Goal: Task Accomplishment & Management: Use online tool/utility

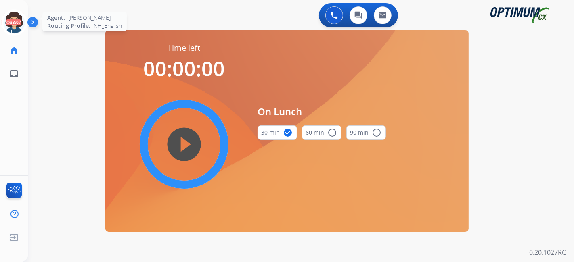
click at [15, 21] on icon at bounding box center [14, 23] width 26 height 26
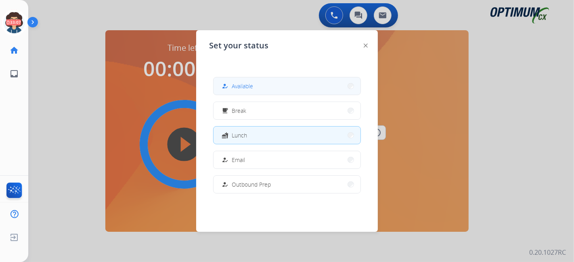
click at [256, 82] on button "how_to_reg Available" at bounding box center [287, 85] width 147 height 17
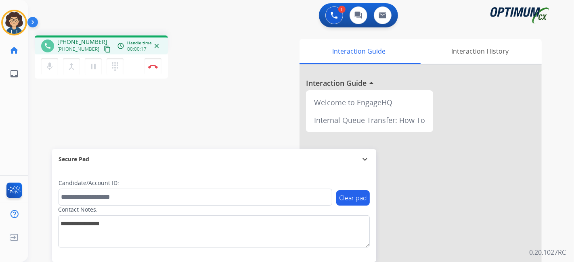
click at [104, 51] on mat-icon "content_copy" at bounding box center [107, 49] width 7 height 7
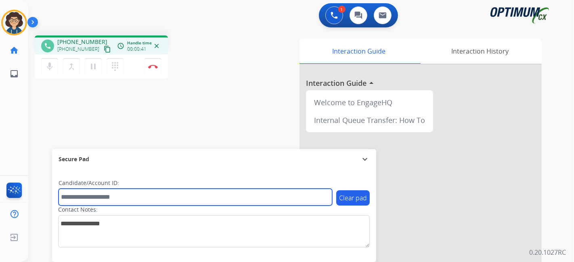
click at [145, 199] on input "text" at bounding box center [196, 197] width 274 height 17
paste input "*******"
type input "*******"
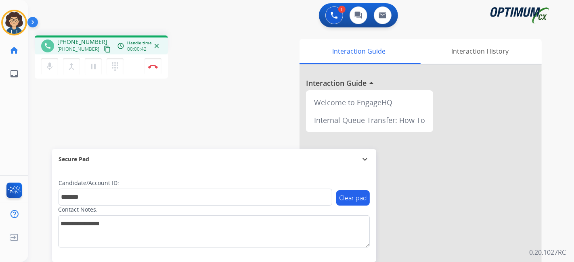
click at [198, 142] on div "phone [PHONE_NUMBER] [PHONE_NUMBER] content_copy access_time Call metrics Queue…" at bounding box center [291, 197] width 526 height 337
click at [149, 70] on button "Disconnect" at bounding box center [152, 66] width 17 height 17
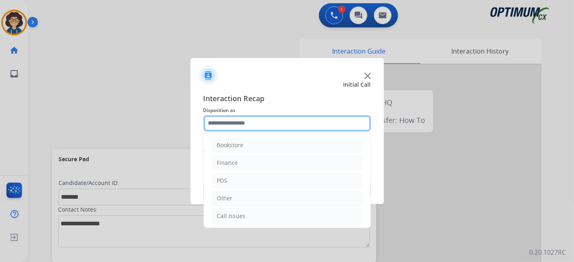
click at [288, 127] on input "text" at bounding box center [286, 123] width 167 height 16
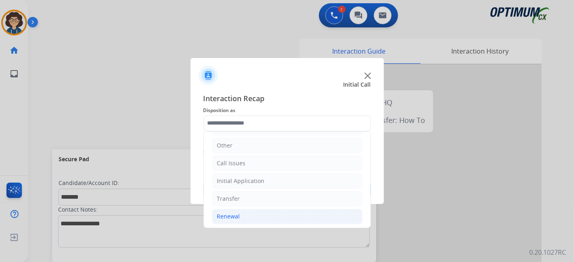
click at [280, 222] on li "Renewal" at bounding box center [287, 216] width 151 height 15
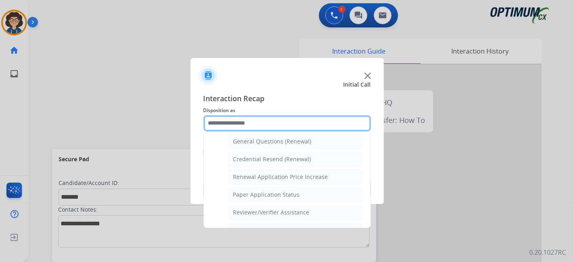
scroll to position [228, 0]
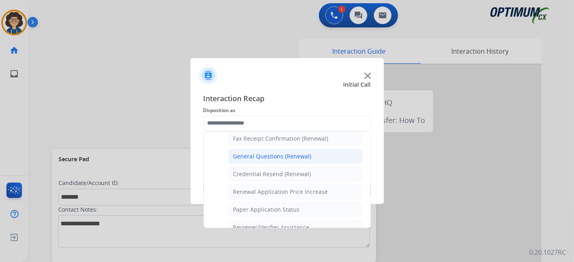
click at [304, 153] on div "General Questions (Renewal)" at bounding box center [272, 157] width 78 height 8
type input "**********"
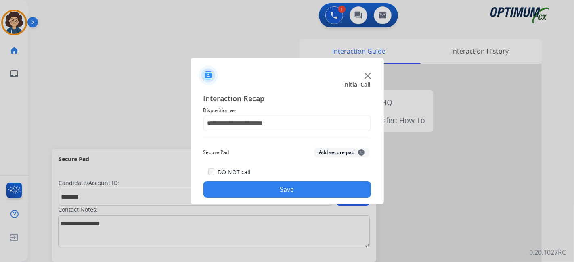
click at [322, 152] on button "Add secure pad +" at bounding box center [341, 153] width 55 height 10
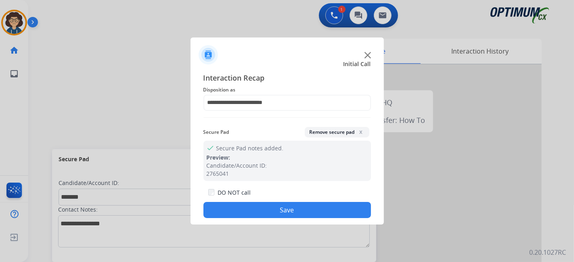
click at [291, 214] on button "Save" at bounding box center [286, 210] width 167 height 16
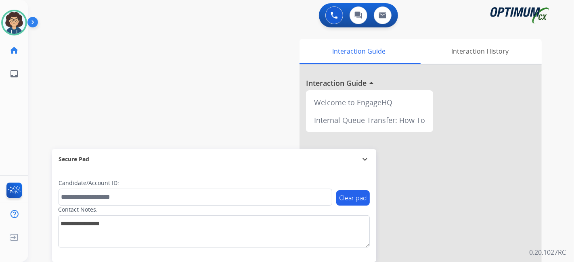
click at [574, 109] on div "0 Voice Interactions 0 Chat Interactions 0 Email Interactions swap_horiz Break …" at bounding box center [301, 131] width 546 height 262
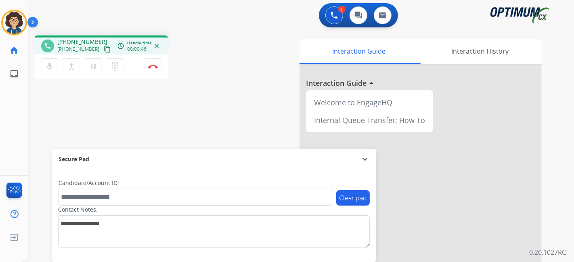
click at [104, 50] on mat-icon "content_copy" at bounding box center [107, 49] width 7 height 7
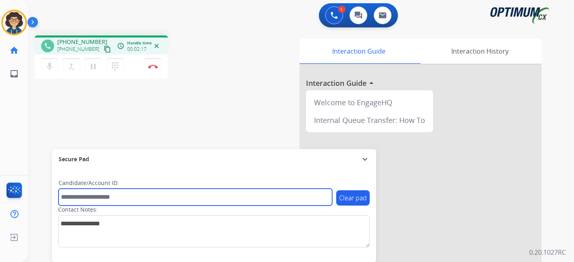
click at [115, 201] on input "text" at bounding box center [196, 197] width 274 height 17
paste input "*******"
type input "*******"
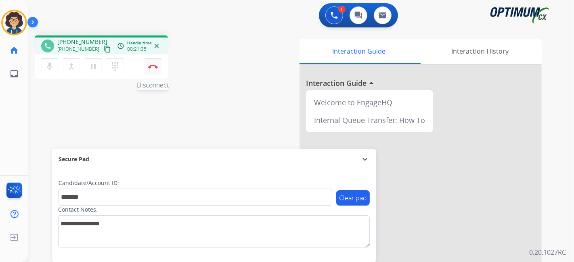
click at [159, 71] on button "Disconnect" at bounding box center [152, 66] width 17 height 17
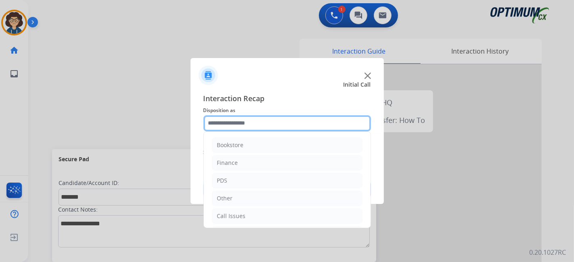
click at [323, 124] on input "text" at bounding box center [286, 123] width 167 height 16
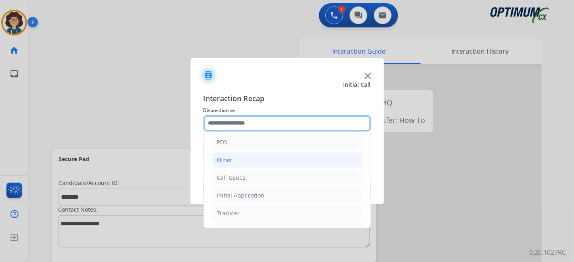
scroll to position [53, 0]
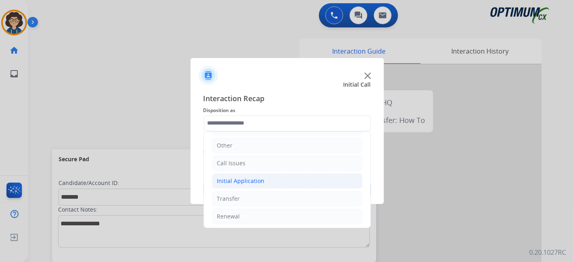
click at [309, 185] on li "Initial Application" at bounding box center [287, 181] width 151 height 15
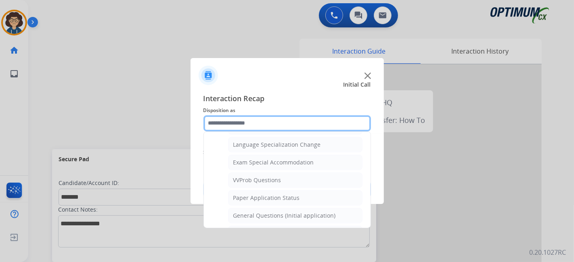
scroll to position [412, 0]
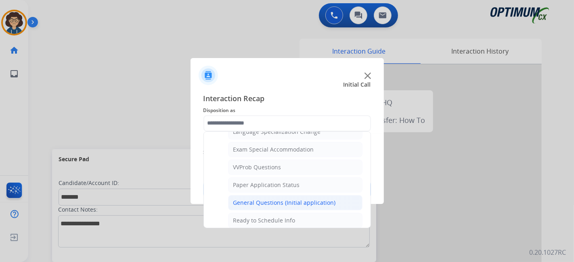
click at [334, 199] on li "General Questions (Initial application)" at bounding box center [295, 202] width 134 height 15
type input "**********"
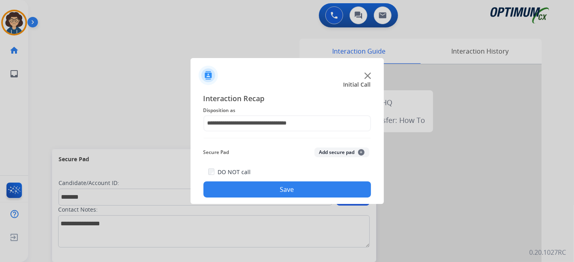
click at [339, 155] on button "Add secure pad +" at bounding box center [341, 153] width 55 height 10
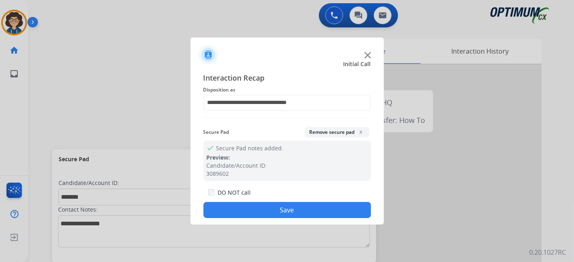
click at [306, 212] on button "Save" at bounding box center [286, 210] width 167 height 16
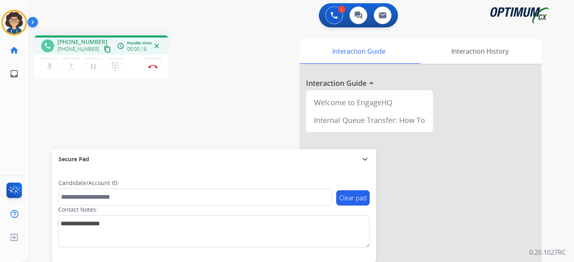
click at [104, 48] on mat-icon "content_copy" at bounding box center [107, 49] width 7 height 7
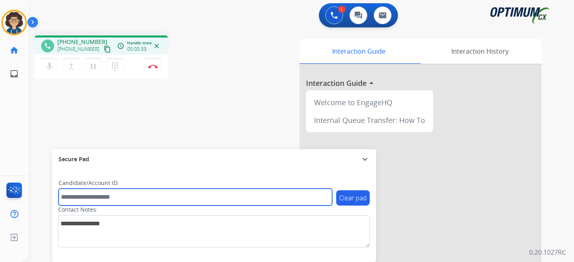
click at [140, 197] on input "text" at bounding box center [196, 197] width 274 height 17
paste input "*******"
type input "*******"
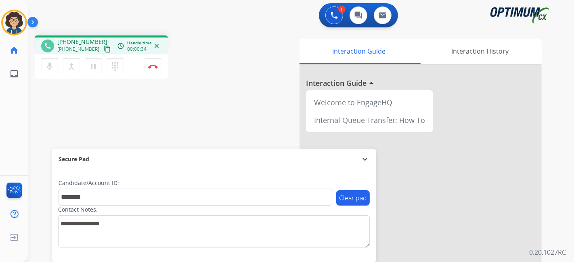
click at [201, 128] on div "phone [PHONE_NUMBER] [PHONE_NUMBER] content_copy access_time Call metrics Queue…" at bounding box center [291, 197] width 526 height 337
click at [209, 40] on div "phone [PHONE_NUMBER] [PHONE_NUMBER] content_copy access_time Call metrics Queue…" at bounding box center [136, 59] width 203 height 46
click at [154, 61] on button "Disconnect" at bounding box center [152, 66] width 17 height 17
click at [153, 65] on img at bounding box center [153, 67] width 10 height 4
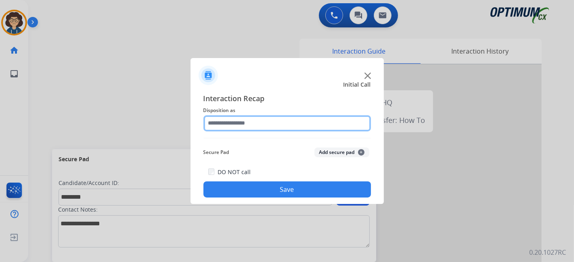
click at [257, 123] on input "text" at bounding box center [286, 123] width 167 height 16
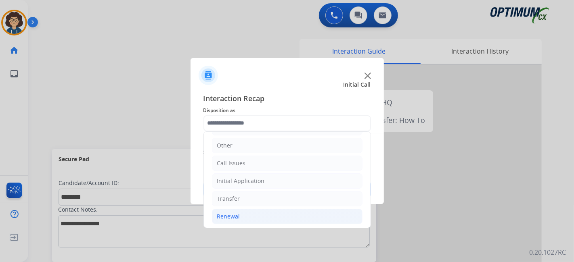
click at [283, 209] on li "Renewal" at bounding box center [287, 216] width 151 height 15
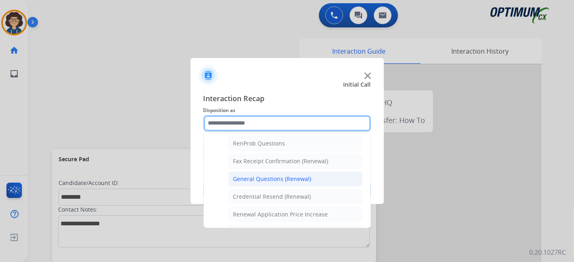
scroll to position [201, 0]
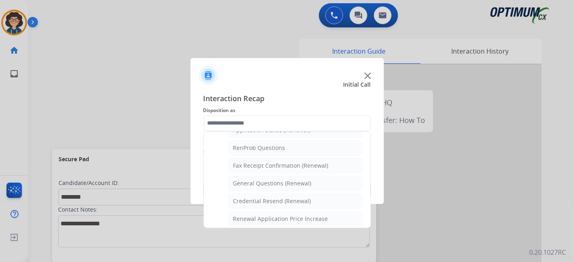
drag, startPoint x: 284, startPoint y: 182, endPoint x: 289, endPoint y: 180, distance: 4.7
click at [285, 182] on div "General Questions (Renewal)" at bounding box center [272, 184] width 78 height 8
type input "**********"
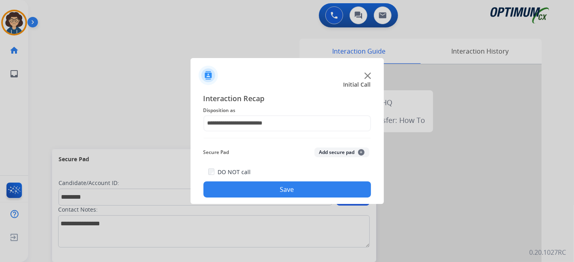
click at [330, 155] on button "Add secure pad +" at bounding box center [341, 153] width 55 height 10
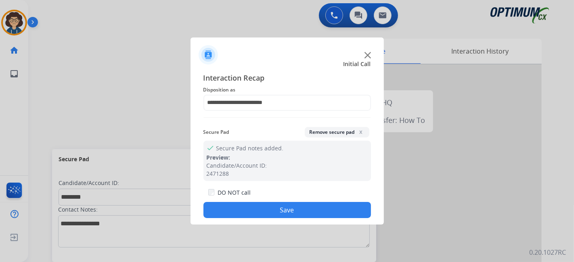
drag, startPoint x: 295, startPoint y: 207, endPoint x: 212, endPoint y: 74, distance: 157.2
click at [291, 203] on button "Save" at bounding box center [286, 210] width 167 height 16
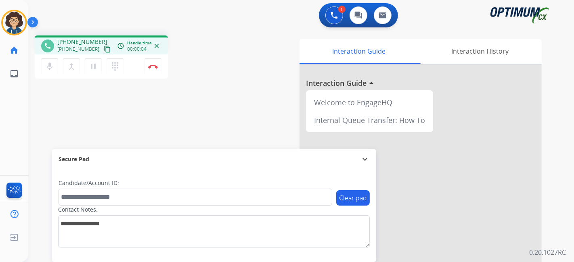
click at [104, 46] on mat-icon "content_copy" at bounding box center [107, 49] width 7 height 7
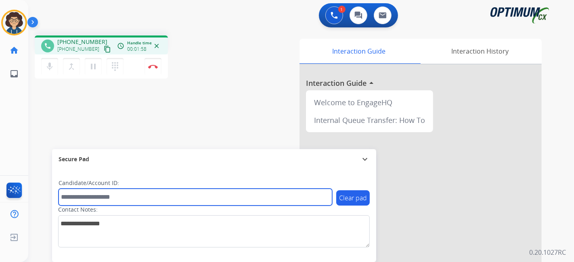
click at [103, 195] on input "text" at bounding box center [196, 197] width 274 height 17
paste input "*******"
type input "*******"
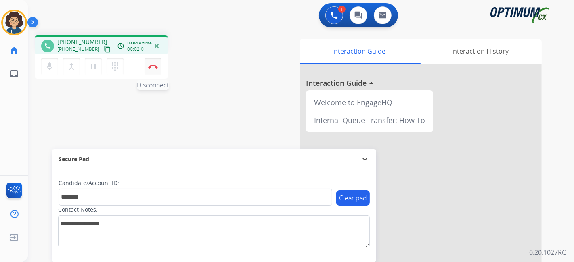
click at [155, 65] on img at bounding box center [153, 67] width 10 height 4
click at [151, 69] on button "Disconnect" at bounding box center [152, 66] width 17 height 17
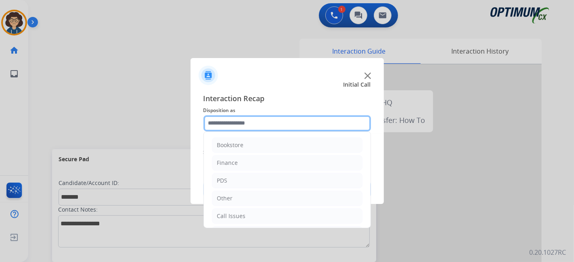
click at [255, 116] on input "text" at bounding box center [286, 123] width 167 height 16
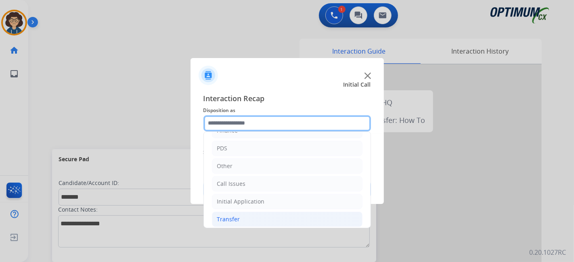
scroll to position [53, 0]
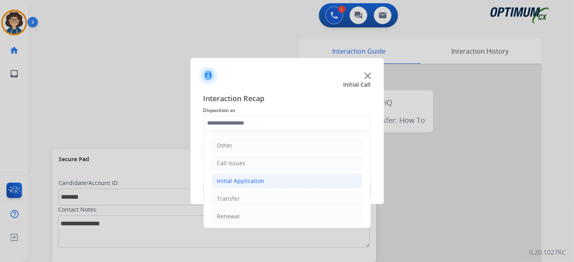
drag, startPoint x: 291, startPoint y: 178, endPoint x: 355, endPoint y: 172, distance: 64.0
click at [292, 178] on li "Initial Application" at bounding box center [287, 181] width 151 height 15
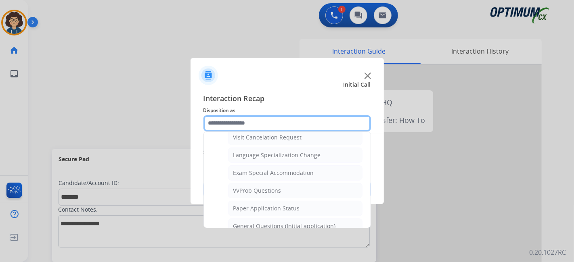
scroll to position [401, 0]
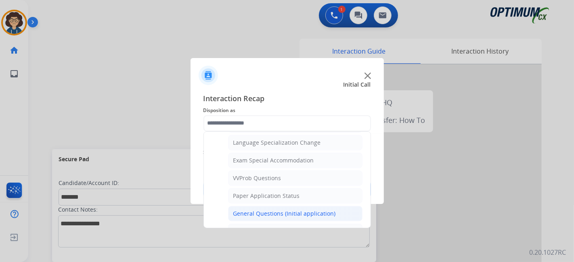
click at [314, 210] on div "General Questions (Initial application)" at bounding box center [284, 214] width 103 height 8
type input "**********"
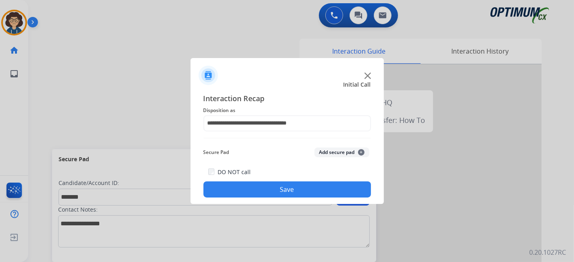
click at [330, 155] on button "Add secure pad +" at bounding box center [341, 153] width 55 height 10
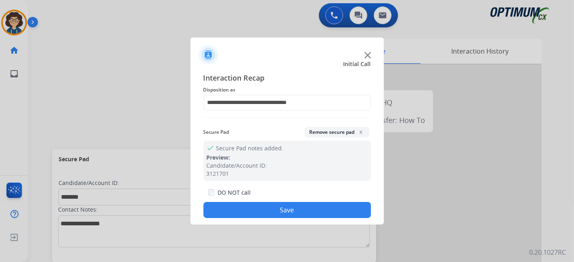
click at [298, 212] on button "Save" at bounding box center [286, 210] width 167 height 16
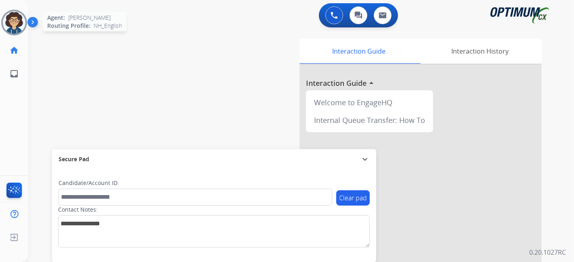
click at [13, 22] on img at bounding box center [14, 22] width 23 height 23
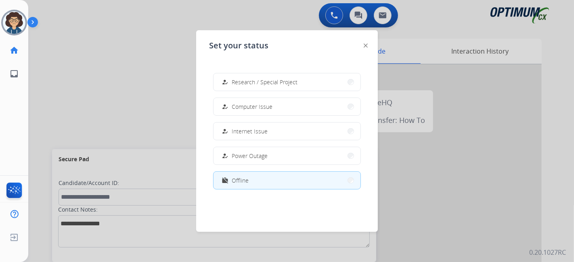
scroll to position [0, 0]
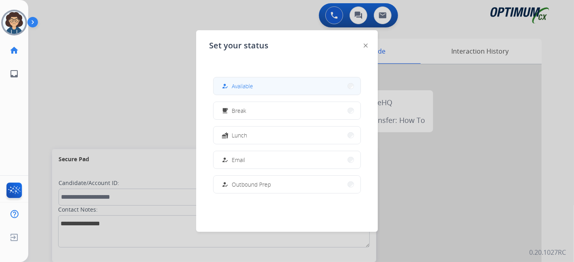
click at [281, 88] on button "how_to_reg Available" at bounding box center [287, 85] width 147 height 17
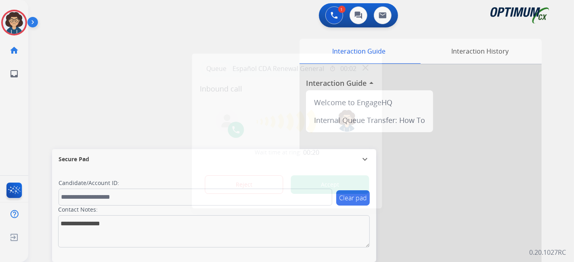
click at [145, 41] on div at bounding box center [287, 131] width 574 height 262
drag, startPoint x: 244, startPoint y: 36, endPoint x: 286, endPoint y: 1, distance: 55.0
click at [247, 36] on div at bounding box center [287, 131] width 574 height 262
click at [330, 182] on button "Accept" at bounding box center [330, 185] width 78 height 19
click at [335, 187] on button "Accept" at bounding box center [330, 185] width 78 height 19
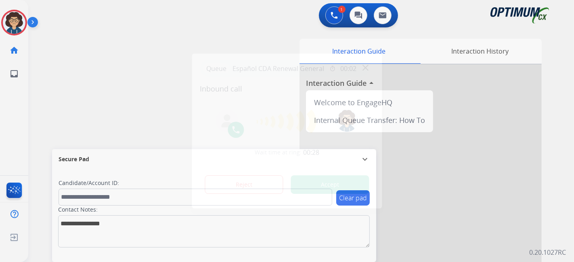
click at [335, 186] on button "Accept" at bounding box center [330, 185] width 78 height 19
click at [445, 111] on div at bounding box center [287, 131] width 574 height 262
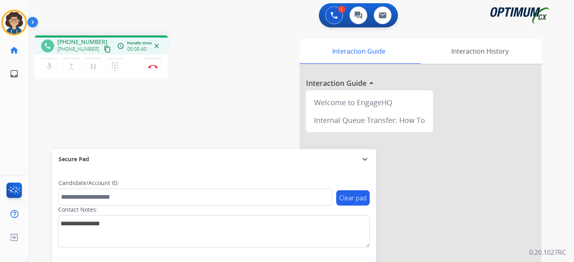
click at [104, 52] on mat-icon "content_copy" at bounding box center [107, 49] width 7 height 7
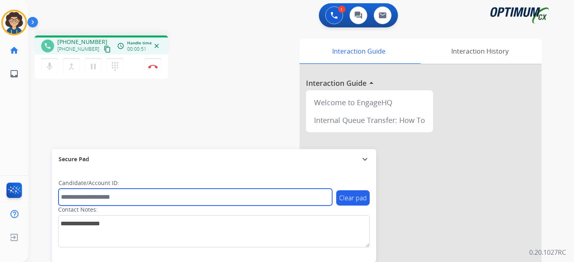
click at [109, 195] on input "text" at bounding box center [196, 197] width 274 height 17
paste input "*******"
type input "*******"
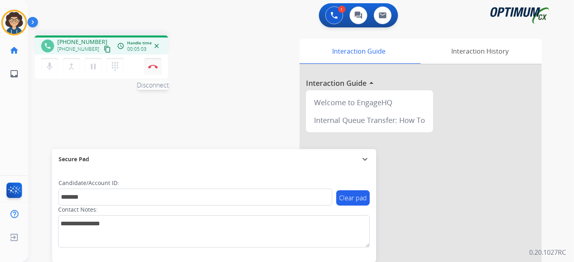
click at [154, 67] on img at bounding box center [153, 67] width 10 height 4
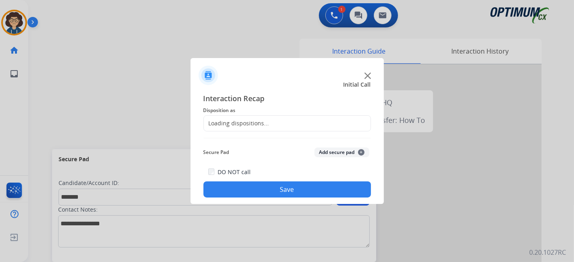
click at [293, 126] on div "Loading dispositions..." at bounding box center [286, 123] width 167 height 16
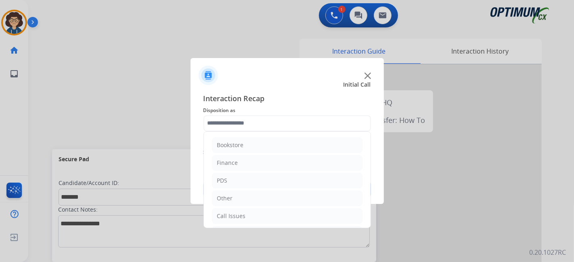
click at [287, 128] on input "text" at bounding box center [286, 123] width 167 height 16
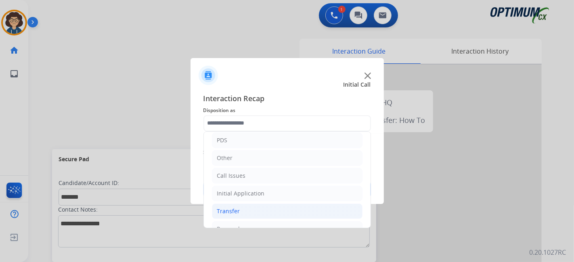
scroll to position [53, 0]
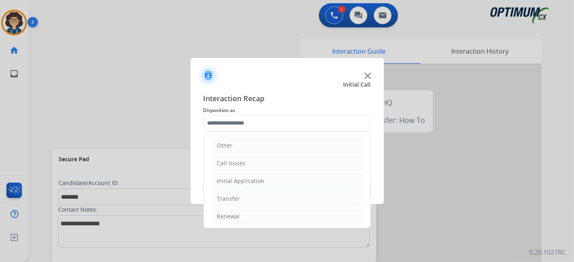
drag, startPoint x: 266, startPoint y: 183, endPoint x: 359, endPoint y: 180, distance: 92.9
click at [270, 182] on li "Initial Application" at bounding box center [287, 181] width 151 height 15
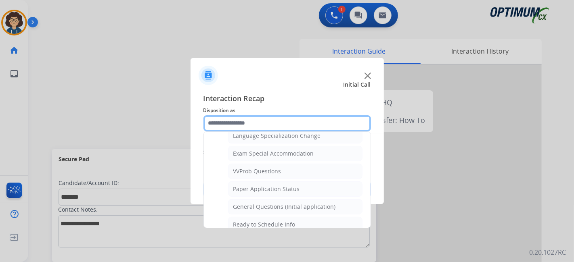
scroll to position [430, 0]
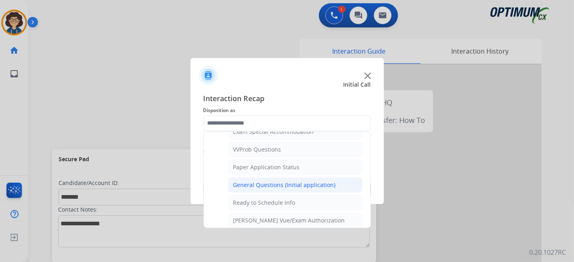
click at [306, 181] on div "General Questions (Initial application)" at bounding box center [284, 185] width 103 height 8
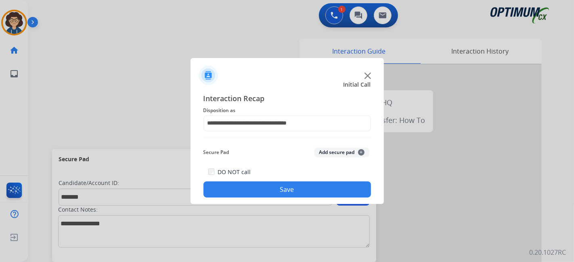
click at [338, 149] on button "Add secure pad +" at bounding box center [341, 153] width 55 height 10
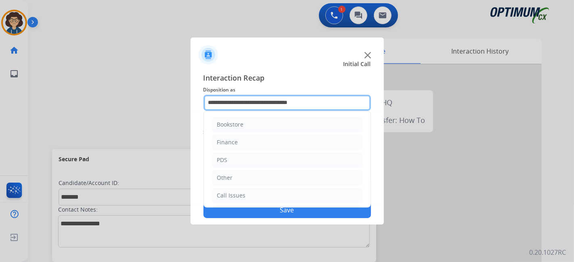
click at [305, 101] on input "**********" at bounding box center [286, 103] width 167 height 16
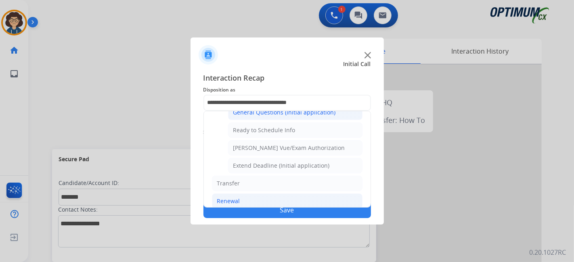
click at [324, 194] on li "Renewal" at bounding box center [287, 201] width 151 height 15
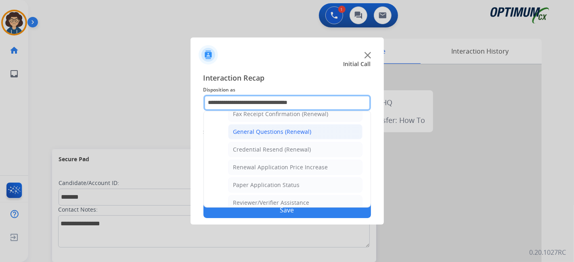
scroll to position [224, 0]
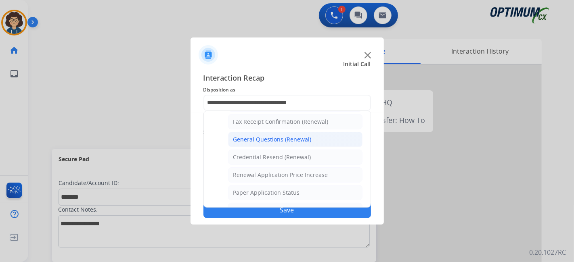
click at [300, 136] on div "General Questions (Renewal)" at bounding box center [272, 140] width 78 height 8
type input "**********"
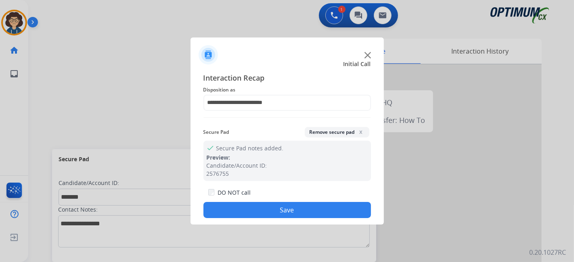
drag, startPoint x: 275, startPoint y: 211, endPoint x: 266, endPoint y: 200, distance: 14.4
click at [274, 212] on button "Save" at bounding box center [286, 210] width 167 height 16
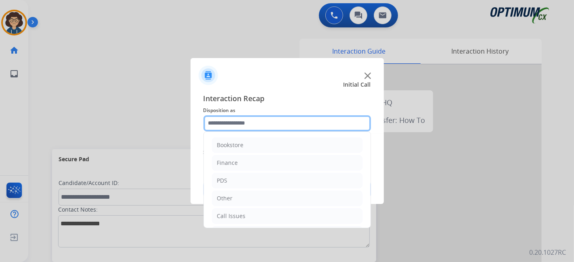
click at [315, 130] on input "text" at bounding box center [286, 123] width 167 height 16
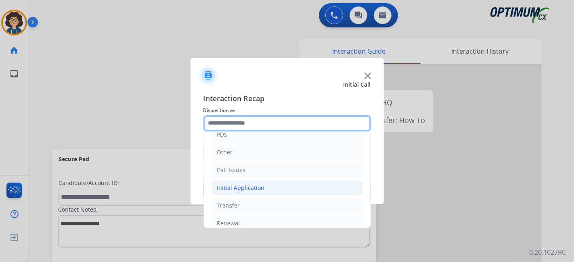
scroll to position [47, 0]
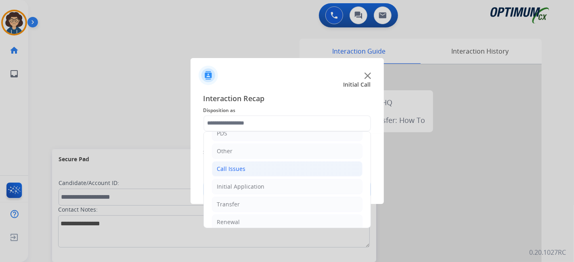
click at [285, 168] on li "Call Issues" at bounding box center [287, 168] width 151 height 15
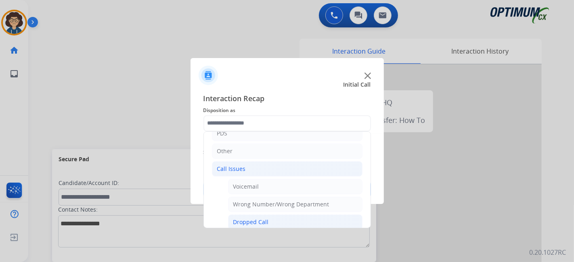
click at [307, 217] on li "Dropped Call" at bounding box center [295, 222] width 134 height 15
type input "**********"
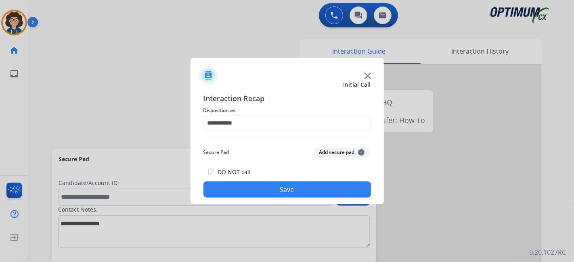
click at [295, 193] on button "Save" at bounding box center [286, 190] width 167 height 16
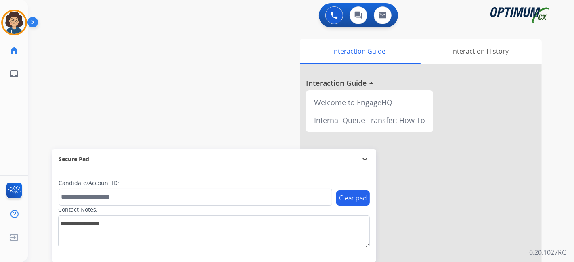
click at [272, 130] on div "Interaction Guide Interaction History Interaction Guide arrow_drop_up Welcome t…" at bounding box center [391, 202] width 301 height 327
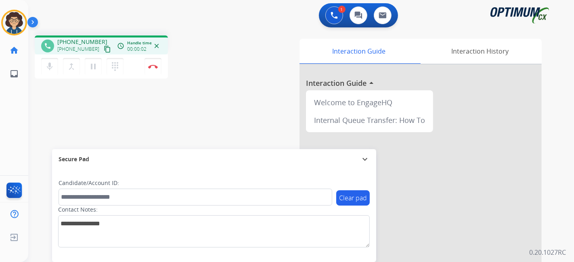
click at [104, 50] on mat-icon "content_copy" at bounding box center [107, 49] width 7 height 7
click at [159, 67] on button "Disconnect" at bounding box center [152, 66] width 17 height 17
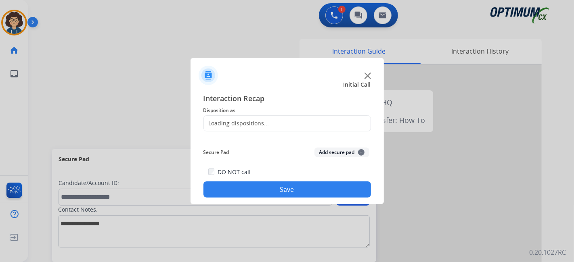
click at [275, 123] on div "Loading dispositions..." at bounding box center [286, 123] width 167 height 16
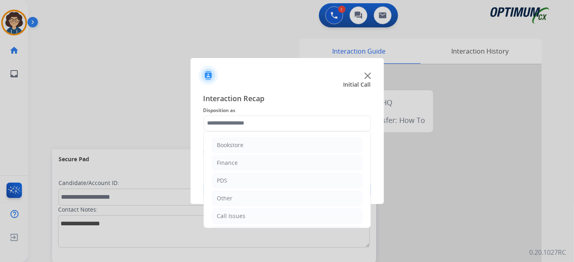
click at [275, 123] on input "text" at bounding box center [286, 123] width 167 height 16
drag, startPoint x: 273, startPoint y: 178, endPoint x: 332, endPoint y: 168, distance: 60.1
click at [275, 178] on li "Initial Application" at bounding box center [287, 181] width 151 height 15
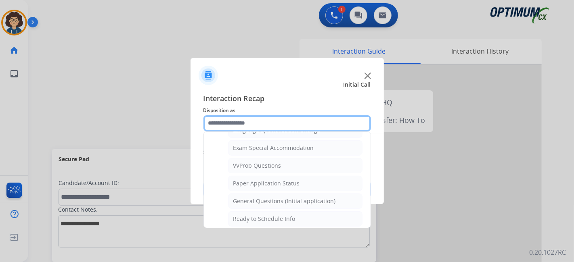
scroll to position [430, 0]
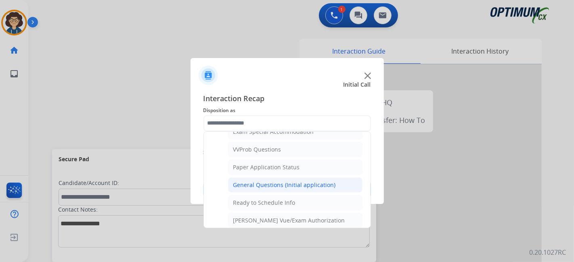
click at [295, 182] on div "General Questions (Initial application)" at bounding box center [284, 185] width 103 height 8
type input "**********"
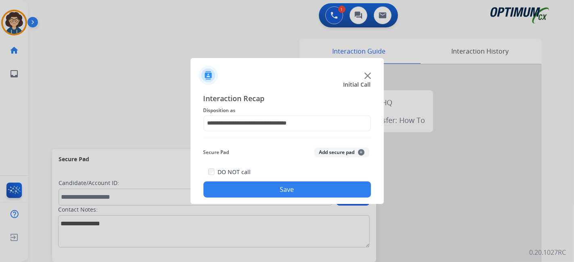
drag, startPoint x: 293, startPoint y: 179, endPoint x: 253, endPoint y: 161, distance: 44.8
click at [293, 179] on div "DO NOT call Save" at bounding box center [286, 182] width 167 height 31
click at [255, 184] on button "Save" at bounding box center [286, 190] width 167 height 16
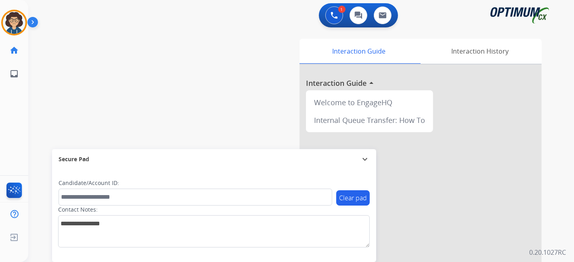
click at [160, 105] on div "swap_horiz Break voice bridge close_fullscreen Connect 3-Way Call merge_type Se…" at bounding box center [291, 197] width 526 height 337
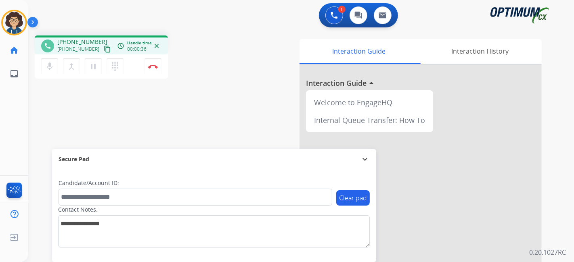
click at [104, 49] on mat-icon "content_copy" at bounding box center [107, 49] width 7 height 7
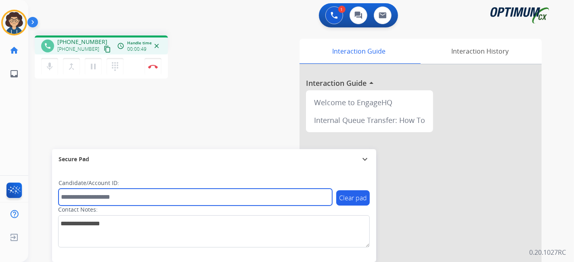
click at [119, 190] on input "text" at bounding box center [196, 197] width 274 height 17
paste input "*******"
type input "*******"
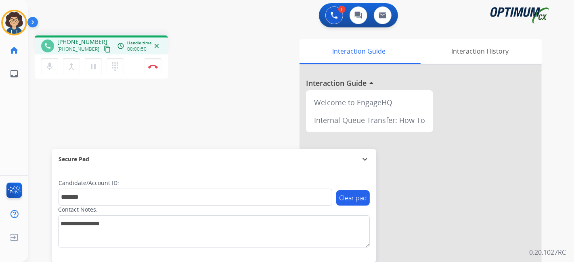
drag, startPoint x: 180, startPoint y: 128, endPoint x: 183, endPoint y: 1, distance: 127.2
click at [180, 126] on div "phone [PHONE_NUMBER] [PHONE_NUMBER] content_copy access_time Call metrics Queue…" at bounding box center [291, 197] width 526 height 337
click at [155, 67] on img at bounding box center [153, 67] width 10 height 4
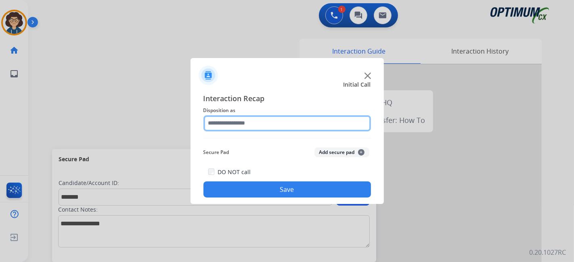
click at [263, 130] on input "text" at bounding box center [286, 123] width 167 height 16
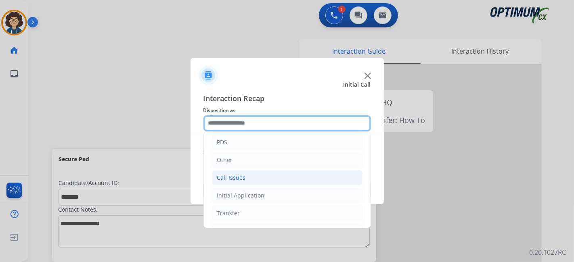
scroll to position [53, 0]
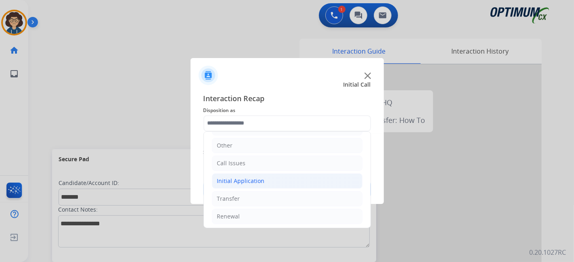
click at [277, 186] on li "Initial Application" at bounding box center [287, 181] width 151 height 15
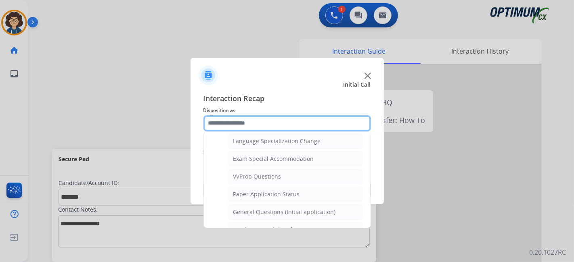
scroll to position [431, 0]
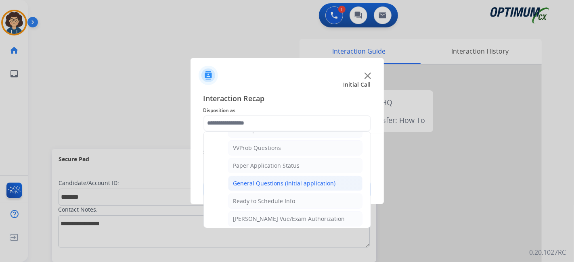
click at [316, 180] on div "General Questions (Initial application)" at bounding box center [284, 184] width 103 height 8
type input "**********"
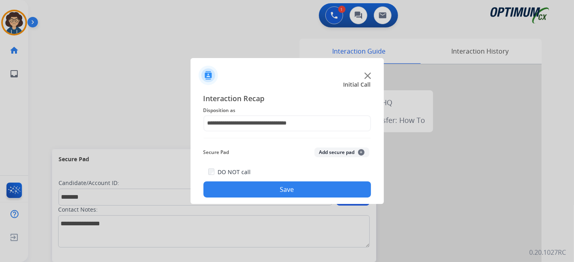
click at [333, 153] on button "Add secure pad +" at bounding box center [341, 153] width 55 height 10
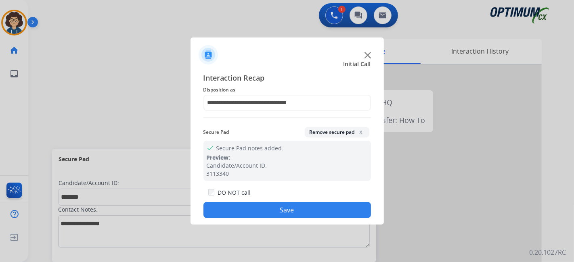
click at [297, 205] on button "Save" at bounding box center [286, 210] width 167 height 16
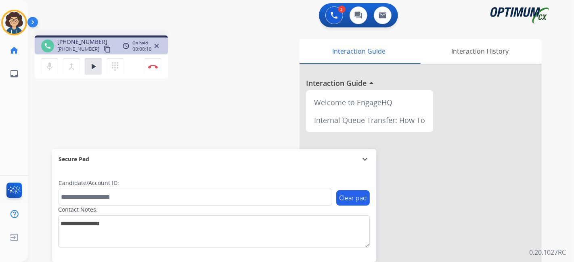
click at [104, 48] on mat-icon "content_copy" at bounding box center [107, 49] width 7 height 7
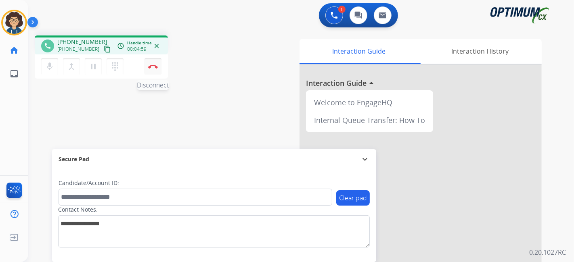
click at [157, 68] on img at bounding box center [153, 67] width 10 height 4
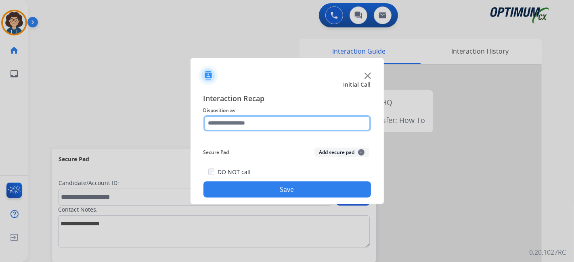
click at [278, 127] on input "text" at bounding box center [286, 123] width 167 height 16
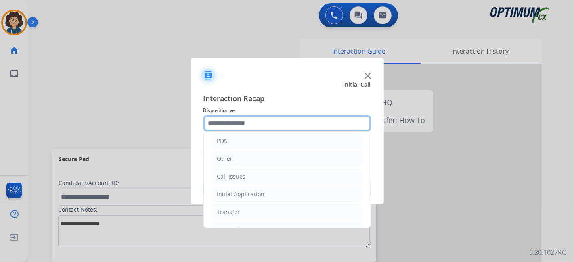
scroll to position [53, 0]
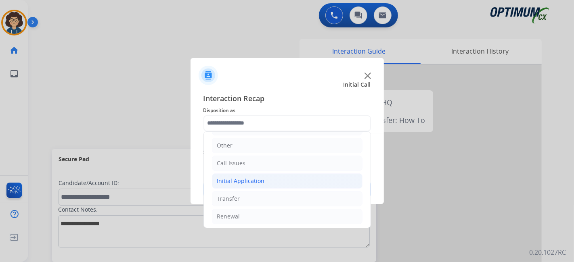
drag, startPoint x: 297, startPoint y: 187, endPoint x: 329, endPoint y: 178, distance: 33.5
click at [297, 186] on li "Initial Application" at bounding box center [287, 181] width 151 height 15
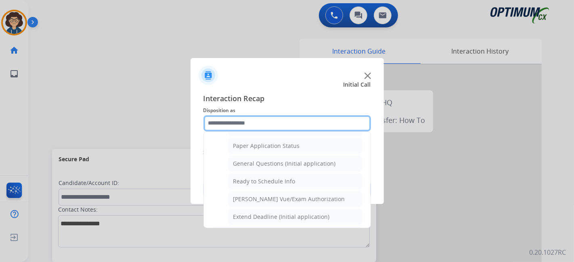
scroll to position [437, 0]
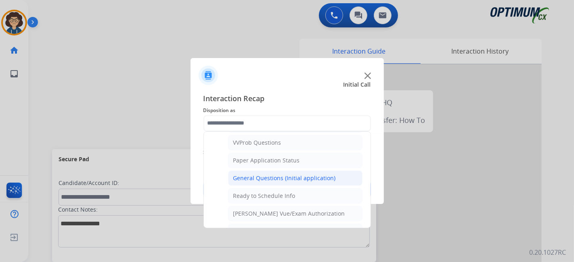
click at [298, 174] on div "General Questions (Initial application)" at bounding box center [284, 178] width 103 height 8
type input "**********"
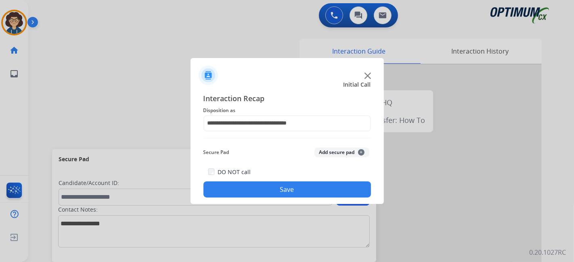
click at [301, 191] on button "Save" at bounding box center [286, 190] width 167 height 16
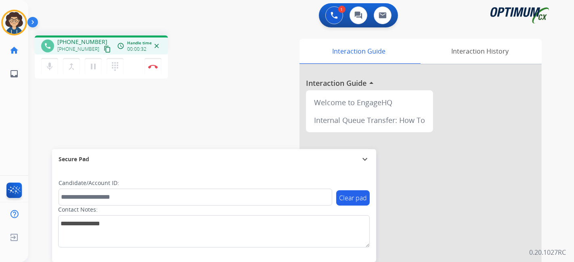
click at [104, 50] on mat-icon "content_copy" at bounding box center [107, 49] width 7 height 7
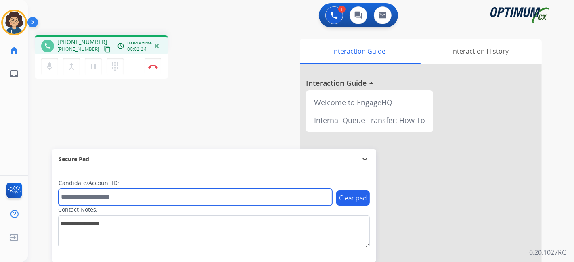
click at [140, 189] on input "text" at bounding box center [196, 197] width 274 height 17
paste input "*******"
type input "*******"
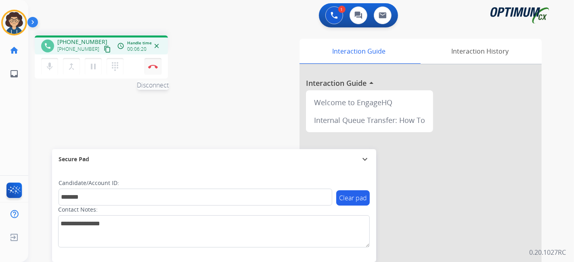
click at [155, 67] on img at bounding box center [153, 67] width 10 height 4
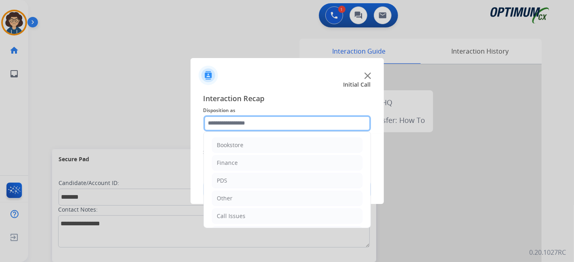
click at [294, 121] on input "text" at bounding box center [286, 123] width 167 height 16
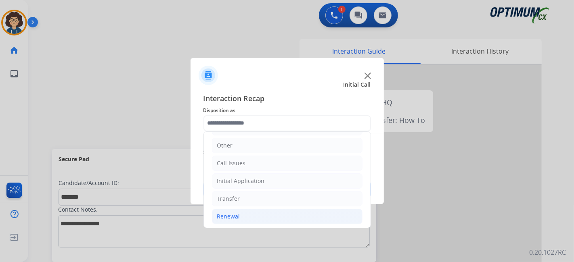
click at [271, 209] on li "Renewal" at bounding box center [287, 216] width 151 height 15
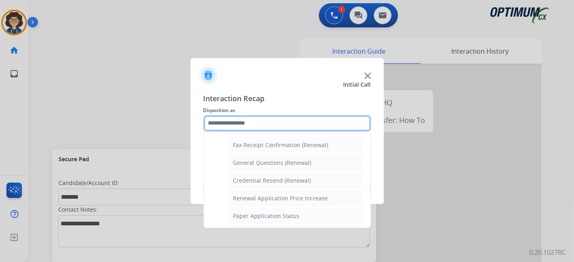
scroll to position [215, 0]
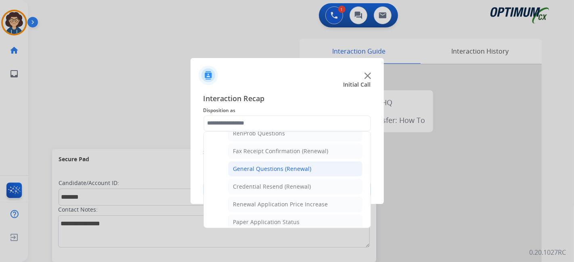
click at [295, 165] on div "General Questions (Renewal)" at bounding box center [272, 169] width 78 height 8
type input "**********"
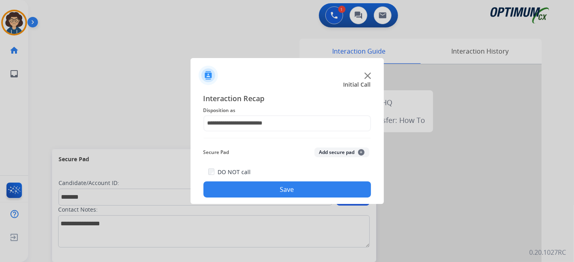
click at [326, 156] on button "Add secure pad +" at bounding box center [341, 153] width 55 height 10
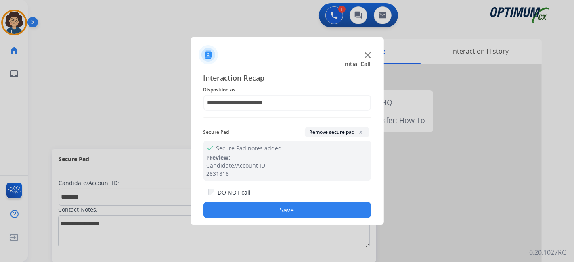
click at [304, 201] on div "DO NOT call Save" at bounding box center [286, 203] width 167 height 31
click at [293, 214] on button "Save" at bounding box center [286, 210] width 167 height 16
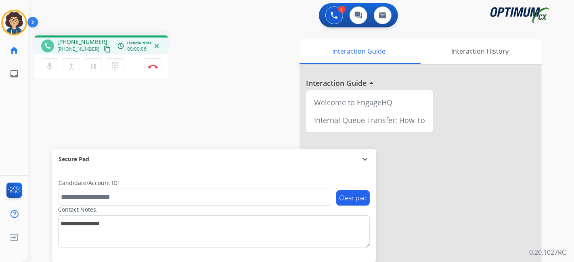
click at [103, 46] on button "content_copy" at bounding box center [108, 49] width 10 height 10
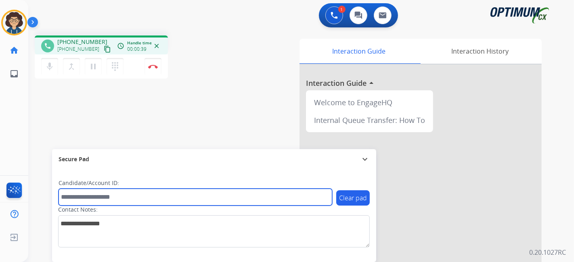
click at [119, 190] on input "text" at bounding box center [196, 197] width 274 height 17
paste input "*******"
type input "*******"
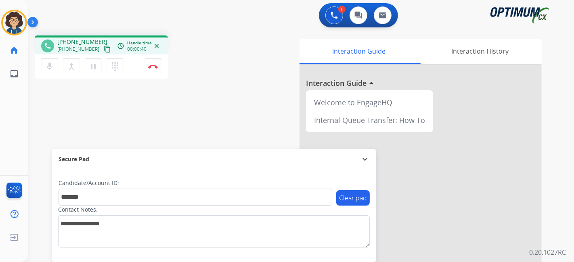
click at [168, 132] on div "phone [PHONE_NUMBER] [PHONE_NUMBER] content_copy access_time Call metrics Queue…" at bounding box center [291, 197] width 526 height 337
click at [152, 66] on img at bounding box center [153, 67] width 10 height 4
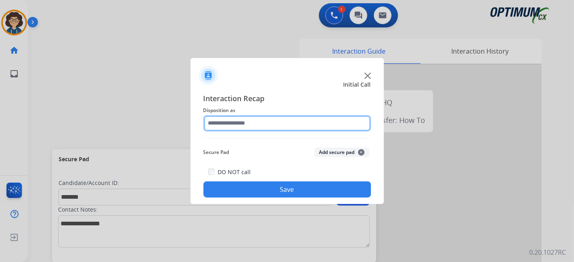
click at [264, 119] on input "text" at bounding box center [286, 123] width 167 height 16
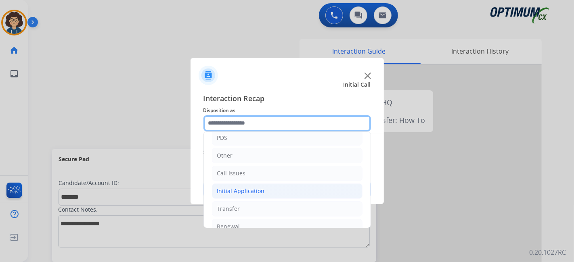
scroll to position [45, 0]
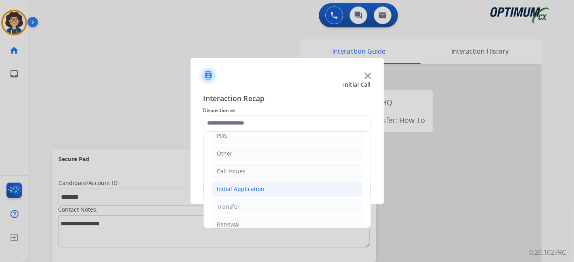
click at [294, 190] on li "Initial Application" at bounding box center [287, 189] width 151 height 15
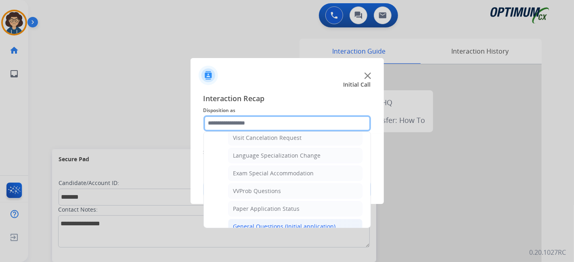
scroll to position [401, 0]
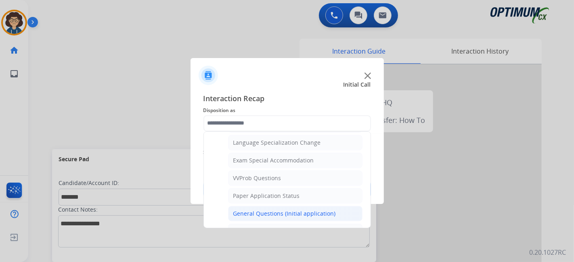
click at [314, 212] on li "General Questions (Initial application)" at bounding box center [295, 213] width 134 height 15
type input "**********"
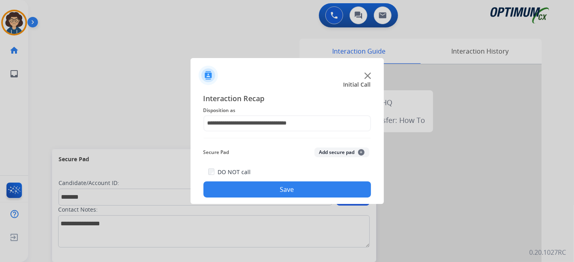
click at [341, 153] on button "Add secure pad +" at bounding box center [341, 153] width 55 height 10
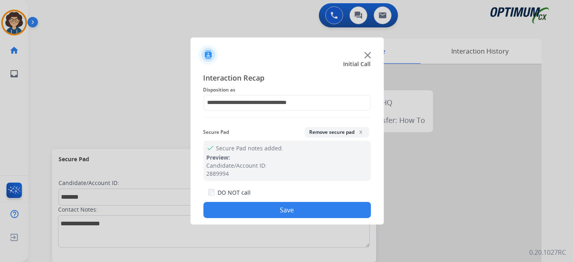
drag, startPoint x: 291, startPoint y: 207, endPoint x: 180, endPoint y: 12, distance: 224.7
click at [289, 206] on button "Save" at bounding box center [286, 210] width 167 height 16
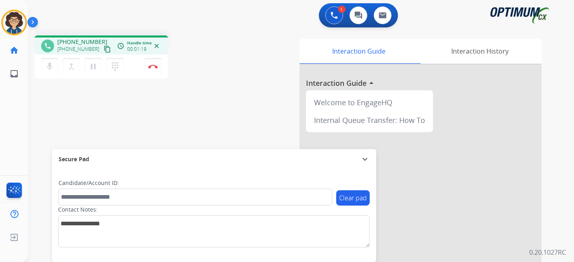
drag, startPoint x: 101, startPoint y: 49, endPoint x: 138, endPoint y: 7, distance: 56.3
click at [104, 46] on div "phone [PHONE_NUMBER] [PHONE_NUMBER] content_copy access_time Call metrics Queue…" at bounding box center [101, 45] width 120 height 7
click at [104, 46] on mat-icon "content_copy" at bounding box center [107, 49] width 7 height 7
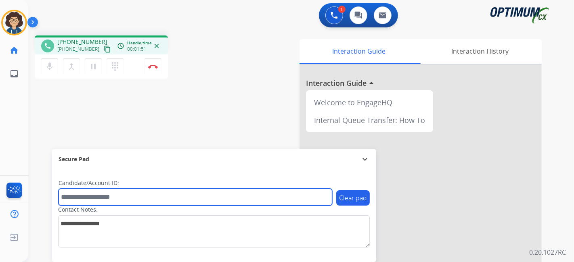
click at [143, 199] on input "text" at bounding box center [196, 197] width 274 height 17
paste input "*******"
type input "*******"
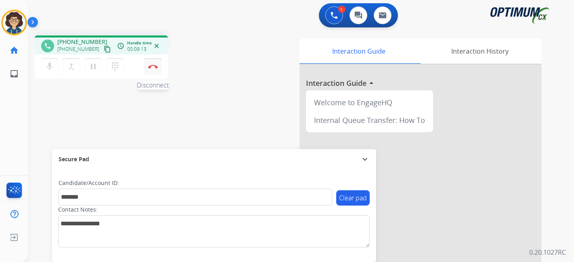
click at [158, 65] on button "Disconnect" at bounding box center [152, 66] width 17 height 17
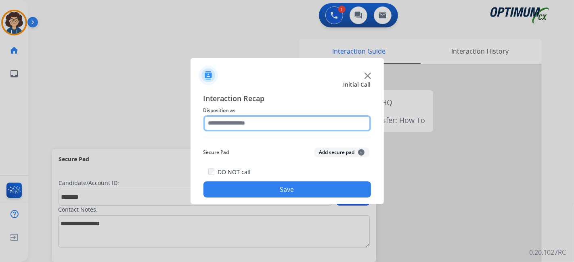
click at [278, 121] on input "text" at bounding box center [286, 123] width 167 height 16
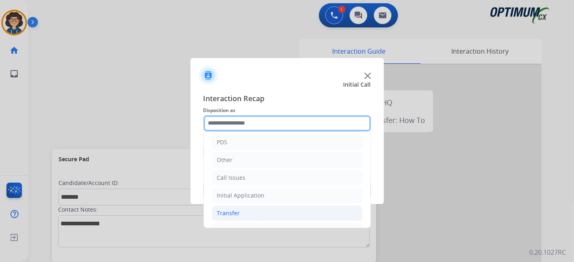
scroll to position [53, 0]
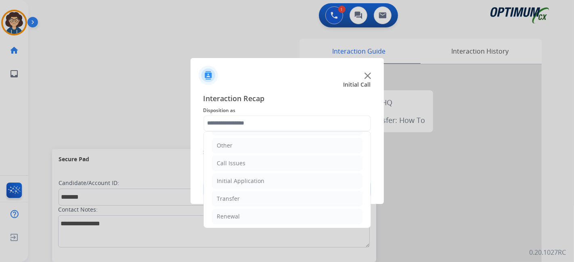
drag, startPoint x: 285, startPoint y: 182, endPoint x: 355, endPoint y: 170, distance: 70.8
click at [290, 180] on li "Initial Application" at bounding box center [287, 181] width 151 height 15
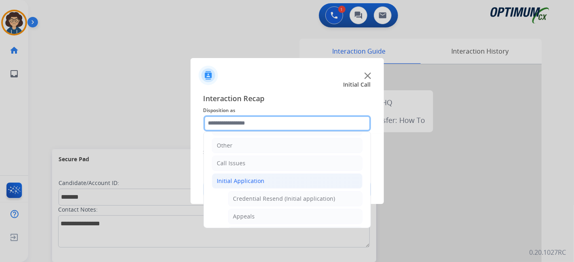
scroll to position [115, 0]
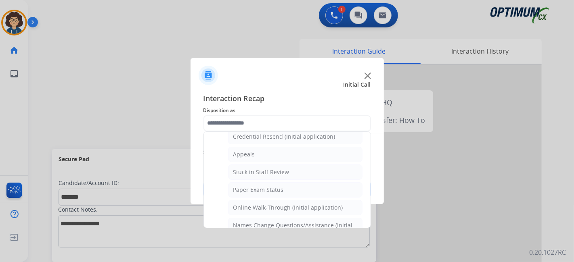
drag, startPoint x: 318, startPoint y: 151, endPoint x: 338, endPoint y: 147, distance: 20.2
click at [318, 151] on li "Appeals" at bounding box center [295, 154] width 134 height 15
type input "*******"
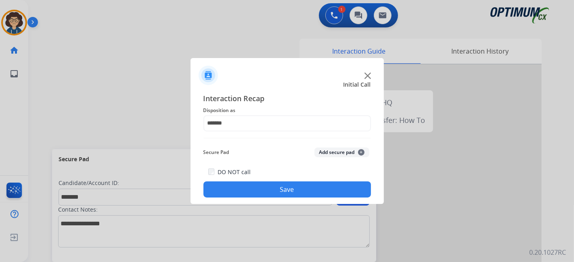
click at [339, 146] on div "Secure Pad Add secure pad +" at bounding box center [286, 152] width 167 height 16
click at [339, 149] on button "Add secure pad +" at bounding box center [341, 153] width 55 height 10
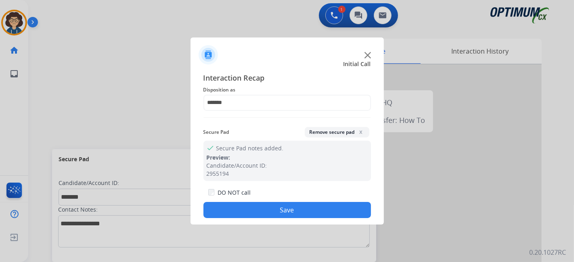
click at [302, 203] on button "Save" at bounding box center [286, 210] width 167 height 16
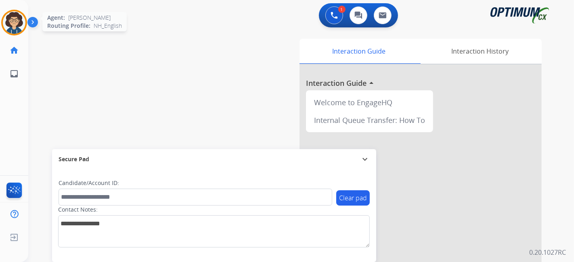
click at [20, 20] on img at bounding box center [14, 22] width 23 height 23
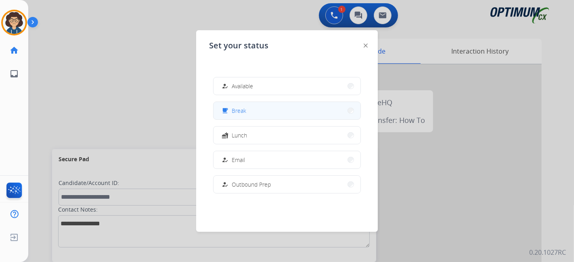
click at [250, 115] on button "free_breakfast Break" at bounding box center [287, 110] width 147 height 17
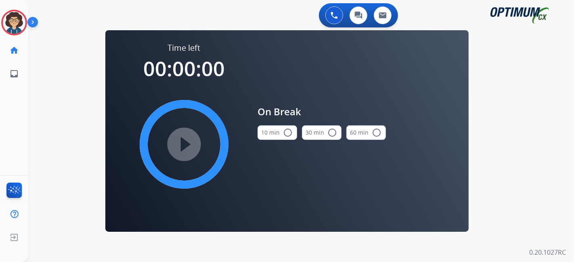
click at [278, 126] on div "10 min radio_button_unchecked" at bounding box center [277, 132] width 40 height 27
click at [297, 133] on div "10 min radio_button_unchecked 30 min radio_button_unchecked 60 min radio_button…" at bounding box center [321, 132] width 128 height 27
click at [291, 135] on mat-icon "radio_button_unchecked" at bounding box center [288, 133] width 10 height 10
click at [185, 140] on mat-icon "play_circle_filled" at bounding box center [184, 145] width 10 height 10
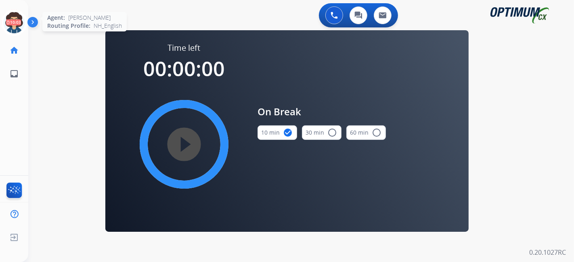
click at [16, 23] on icon at bounding box center [14, 23] width 26 height 26
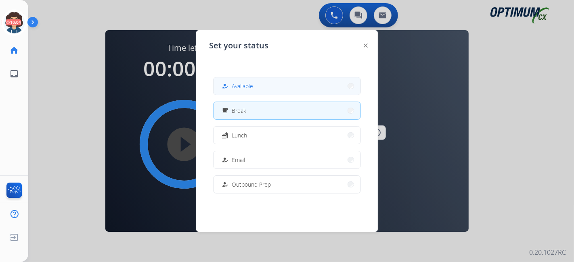
click at [262, 88] on button "how_to_reg Available" at bounding box center [287, 85] width 147 height 17
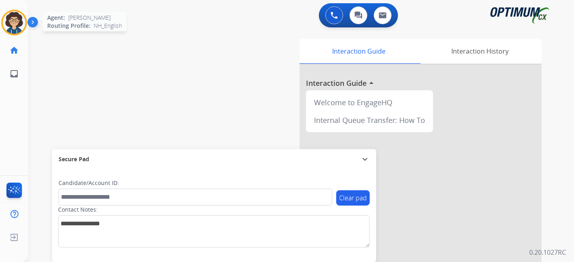
click at [14, 25] on img at bounding box center [14, 22] width 23 height 23
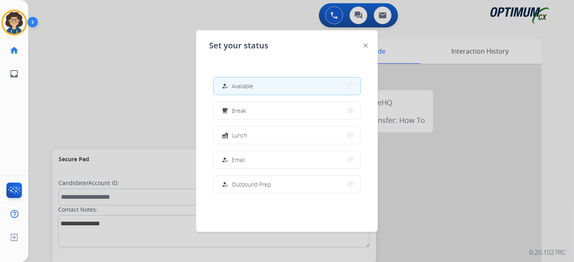
click at [140, 93] on div at bounding box center [287, 131] width 574 height 262
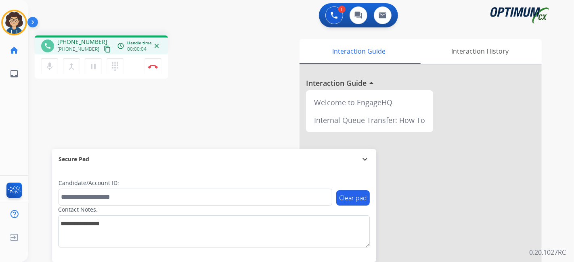
click at [104, 49] on mat-icon "content_copy" at bounding box center [107, 49] width 7 height 7
click at [98, 69] on button "pause Hold" at bounding box center [93, 66] width 17 height 17
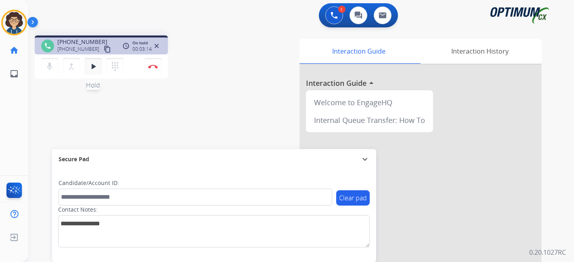
click at [89, 64] on mat-icon "play_arrow" at bounding box center [93, 67] width 10 height 10
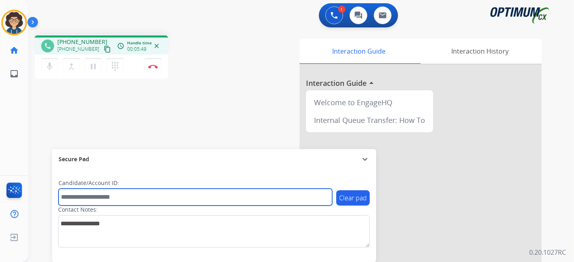
click at [129, 198] on input "text" at bounding box center [196, 197] width 274 height 17
paste input "*******"
type input "*******"
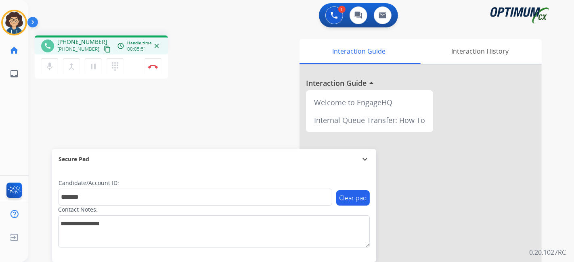
click at [174, 128] on div "phone [PHONE_NUMBER] [PHONE_NUMBER] content_copy access_time Call metrics Queue…" at bounding box center [291, 197] width 526 height 337
click at [157, 69] on button "Disconnect" at bounding box center [152, 66] width 17 height 17
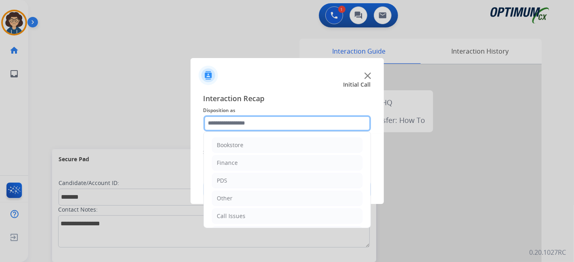
click at [269, 127] on input "text" at bounding box center [286, 123] width 167 height 16
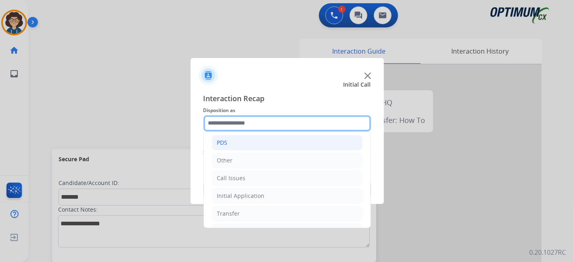
scroll to position [53, 0]
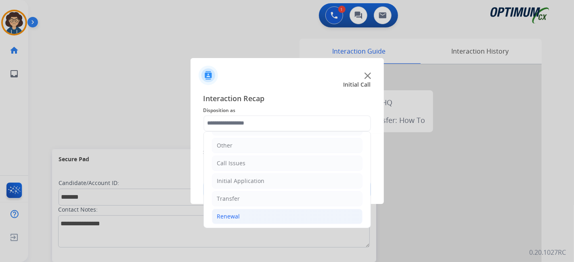
drag, startPoint x: 282, startPoint y: 218, endPoint x: 285, endPoint y: 216, distance: 4.2
click at [283, 217] on li "Renewal" at bounding box center [287, 216] width 151 height 15
drag, startPoint x: 371, startPoint y: 158, endPoint x: 371, endPoint y: 171, distance: 12.5
click at [371, 172] on div "Interaction Recap Disposition as Bookstore Finance PDS Other Call Issues Initia…" at bounding box center [286, 145] width 193 height 118
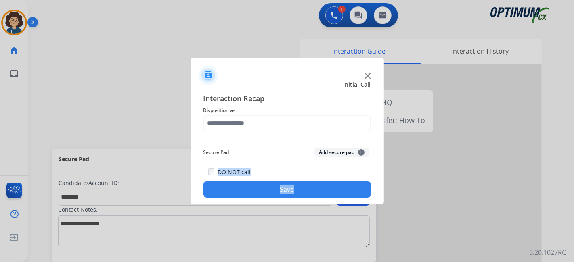
click at [345, 156] on button "Add secure pad +" at bounding box center [341, 153] width 55 height 10
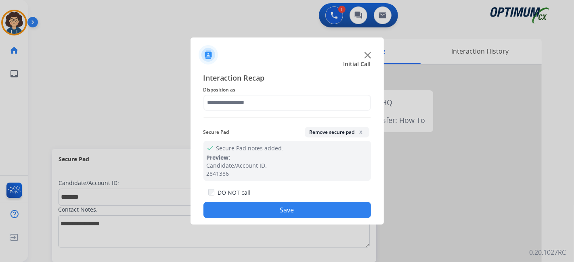
click at [337, 115] on div "Interaction Recap Disposition as Secure Pad Remove secure pad x check Secure Pa…" at bounding box center [286, 145] width 167 height 147
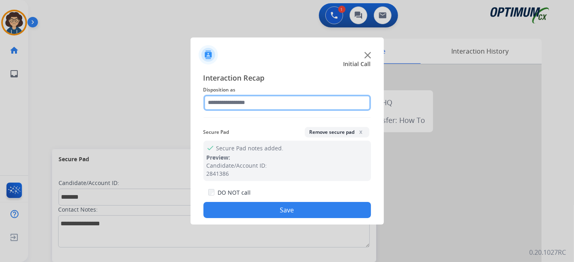
click at [334, 103] on input "text" at bounding box center [286, 103] width 167 height 16
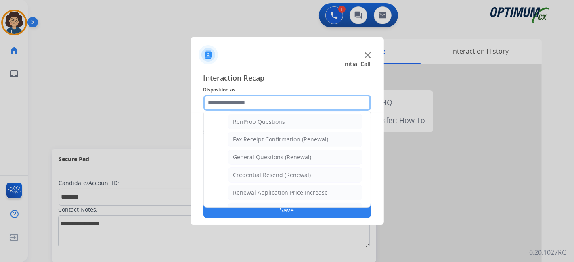
scroll to position [200, 0]
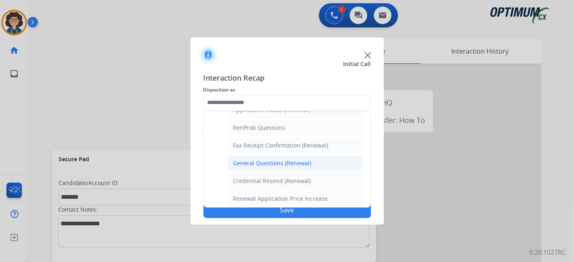
click at [326, 163] on li "General Questions (Renewal)" at bounding box center [295, 163] width 134 height 15
type input "**********"
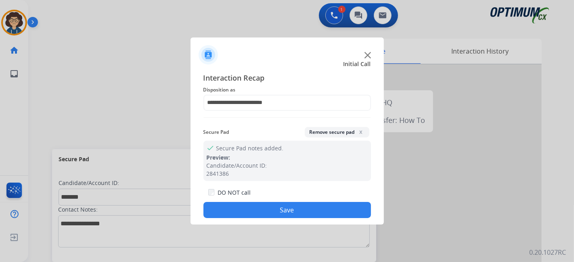
click at [302, 209] on button "Save" at bounding box center [286, 210] width 167 height 16
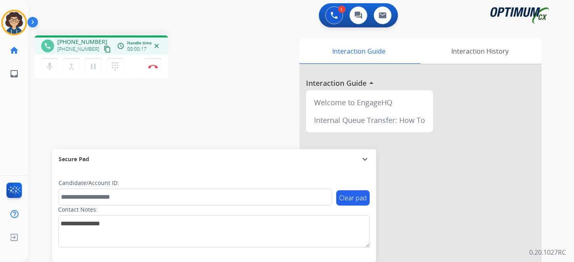
click at [104, 51] on mat-icon "content_copy" at bounding box center [107, 49] width 7 height 7
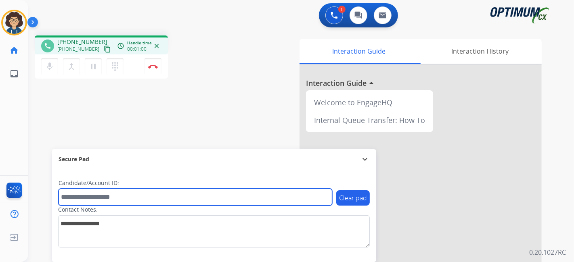
click at [114, 194] on input "text" at bounding box center [196, 197] width 274 height 17
paste input "*******"
type input "*******"
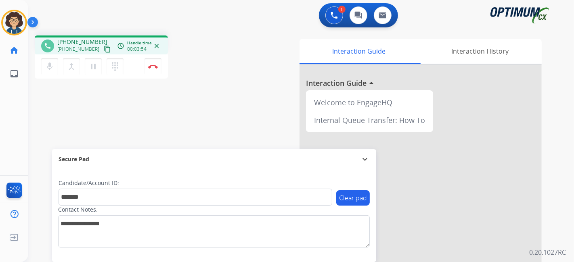
click at [220, 94] on div "phone [PHONE_NUMBER] [PHONE_NUMBER] content_copy access_time Call metrics Queue…" at bounding box center [291, 197] width 526 height 337
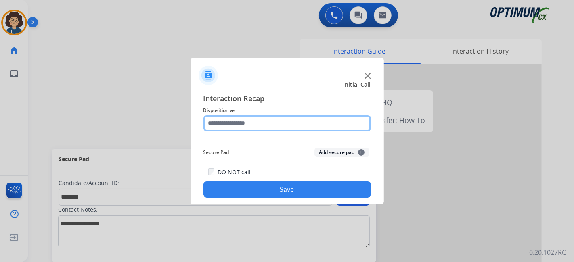
click at [257, 121] on input "text" at bounding box center [286, 123] width 167 height 16
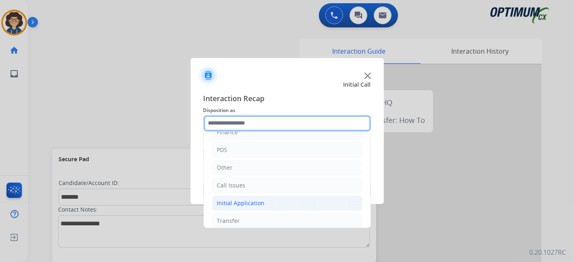
scroll to position [53, 0]
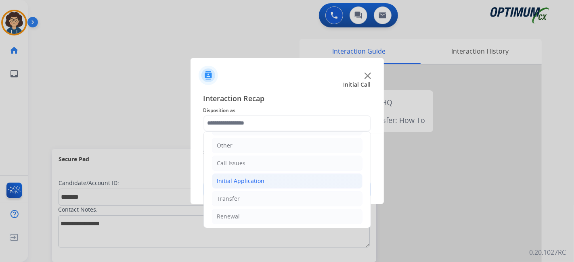
click at [296, 176] on li "Initial Application" at bounding box center [287, 181] width 151 height 15
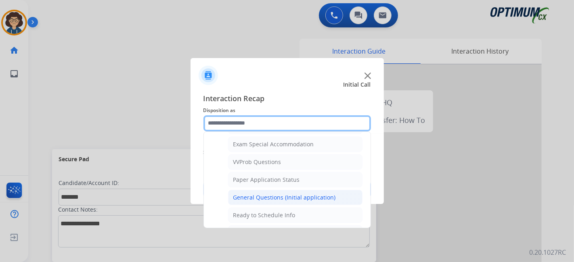
scroll to position [415, 0]
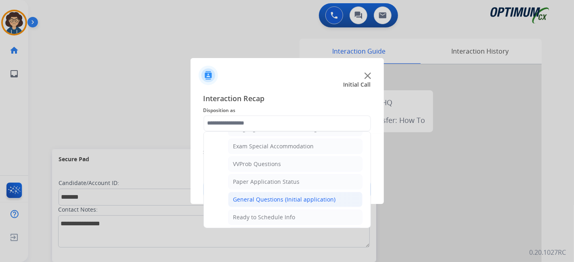
click at [306, 192] on li "General Questions (Initial application)" at bounding box center [295, 199] width 134 height 15
type input "**********"
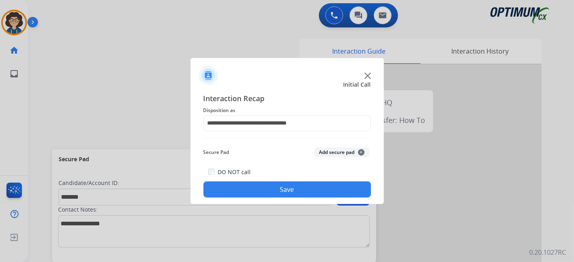
drag, startPoint x: 336, startPoint y: 153, endPoint x: 311, endPoint y: 201, distance: 54.2
click at [336, 154] on button "Add secure pad +" at bounding box center [341, 153] width 55 height 10
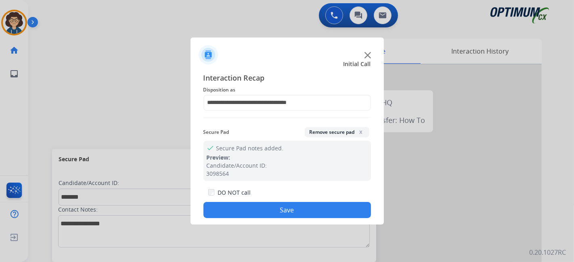
click at [308, 206] on button "Save" at bounding box center [286, 210] width 167 height 16
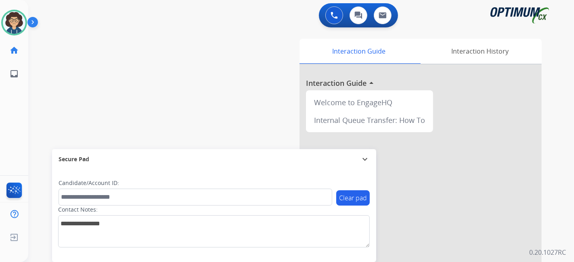
click at [573, 141] on div "0 Voice Interactions 0 Chat Interactions 0 Email Interactions swap_horiz Break …" at bounding box center [301, 131] width 546 height 262
click at [210, 83] on div "swap_horiz Break voice bridge close_fullscreen Connect 3-Way Call merge_type Se…" at bounding box center [291, 197] width 526 height 337
click at [75, 108] on div "swap_horiz Break voice bridge close_fullscreen Connect 3-Way Call merge_type Se…" at bounding box center [291, 197] width 526 height 337
click at [10, 18] on img at bounding box center [14, 22] width 23 height 23
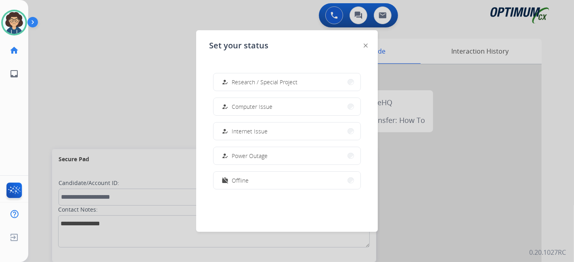
scroll to position [0, 0]
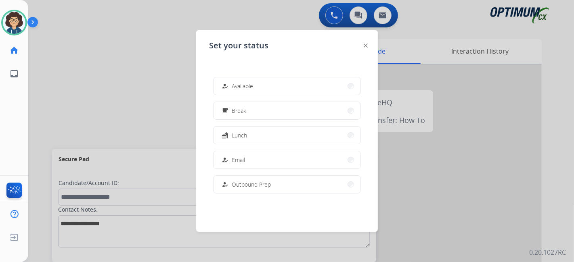
click at [59, 90] on div at bounding box center [287, 131] width 574 height 262
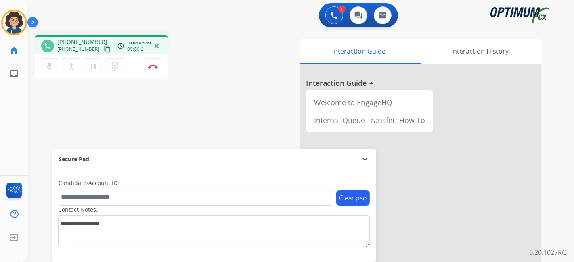
click at [104, 49] on mat-icon "content_copy" at bounding box center [107, 49] width 7 height 7
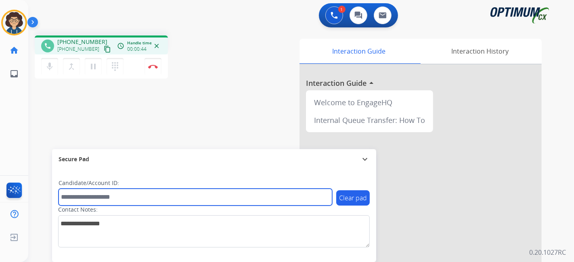
click at [124, 192] on input "text" at bounding box center [196, 197] width 274 height 17
paste input "*******"
type input "*******"
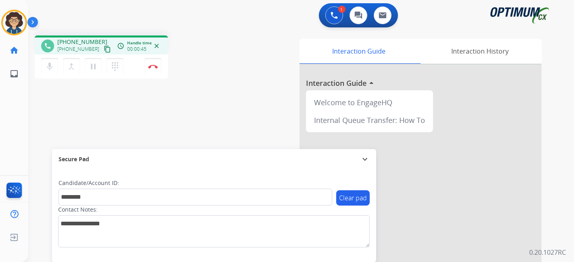
click at [185, 119] on div "phone [PHONE_NUMBER] [PHONE_NUMBER] content_copy access_time Call metrics Queue…" at bounding box center [291, 197] width 526 height 337
click at [208, 87] on div "phone [PHONE_NUMBER] [PHONE_NUMBER] content_copy access_time Call metrics Queue…" at bounding box center [291, 197] width 526 height 337
click at [155, 69] on button "Disconnect" at bounding box center [152, 66] width 17 height 17
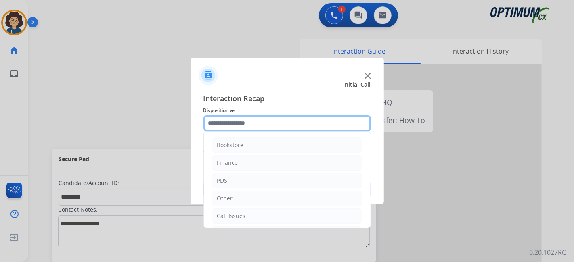
click at [312, 127] on input "text" at bounding box center [286, 123] width 167 height 16
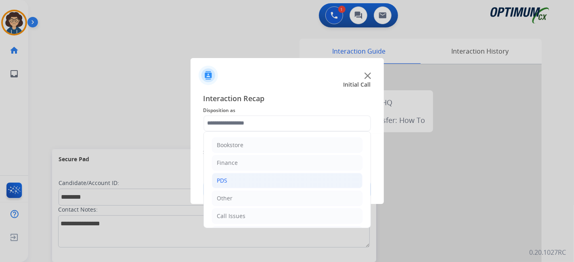
click at [268, 182] on li "PDS" at bounding box center [287, 180] width 151 height 15
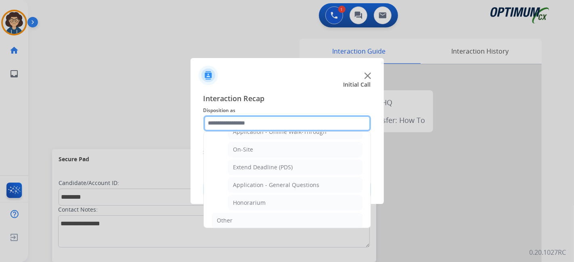
scroll to position [229, 0]
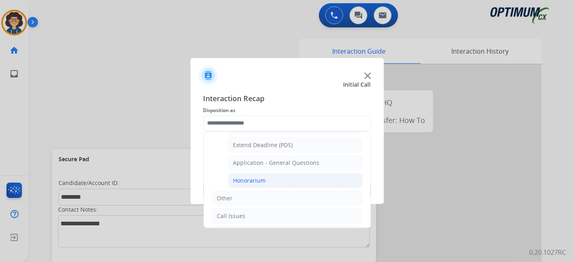
click at [297, 176] on li "Honorarium" at bounding box center [295, 180] width 134 height 15
type input "**********"
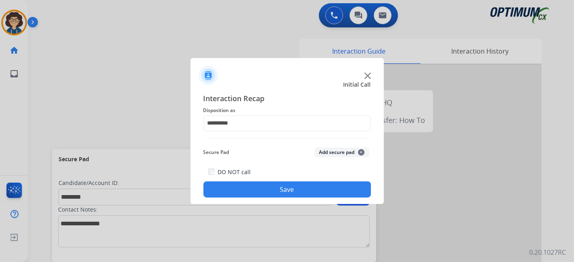
click at [325, 142] on div "**********" at bounding box center [286, 145] width 167 height 105
drag, startPoint x: 325, startPoint y: 151, endPoint x: 299, endPoint y: 190, distance: 46.0
click at [325, 152] on button "Add secure pad +" at bounding box center [341, 153] width 55 height 10
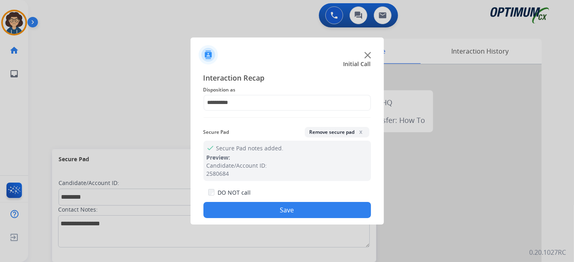
click at [282, 209] on button "Save" at bounding box center [286, 210] width 167 height 16
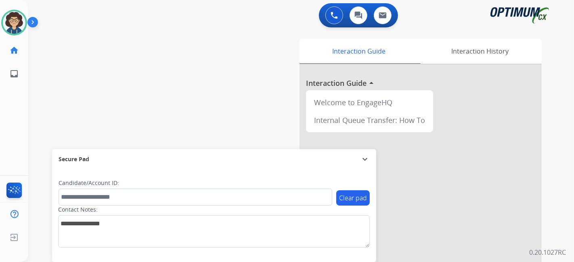
click at [52, 107] on div "swap_horiz Break voice bridge close_fullscreen Connect 3-Way Call merge_type Se…" at bounding box center [291, 197] width 526 height 337
click at [53, 87] on div "swap_horiz Break voice bridge close_fullscreen Connect 3-Way Call merge_type Se…" at bounding box center [291, 197] width 526 height 337
click at [0, 23] on div "[PERSON_NAME] Available Edit Avatar Agent: [PERSON_NAME] Profile: NH_English" at bounding box center [14, 23] width 28 height 26
click at [15, 23] on img at bounding box center [14, 22] width 23 height 23
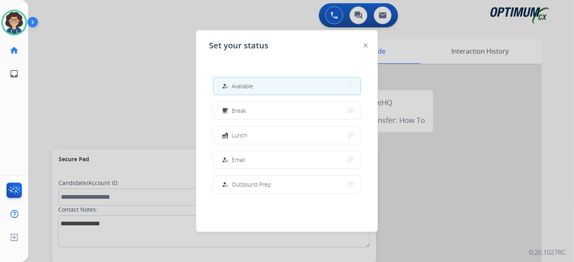
scroll to position [201, 0]
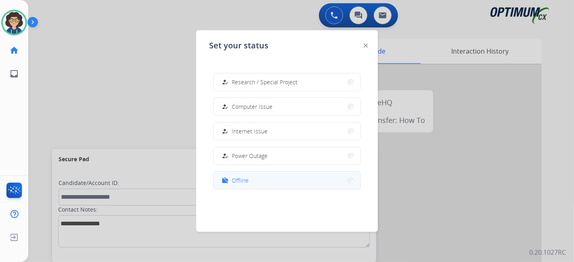
click at [241, 177] on span "Offline" at bounding box center [240, 180] width 17 height 8
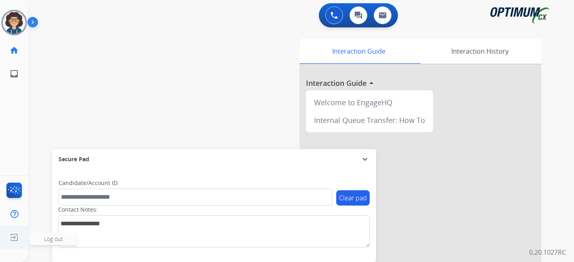
click at [16, 239] on img at bounding box center [14, 237] width 15 height 15
